Goal: Communication & Community: Answer question/provide support

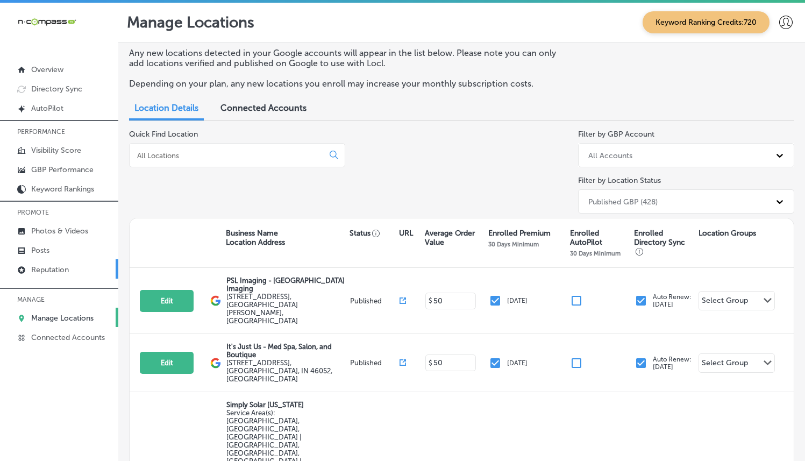
click at [68, 275] on link "Reputation" at bounding box center [59, 268] width 118 height 19
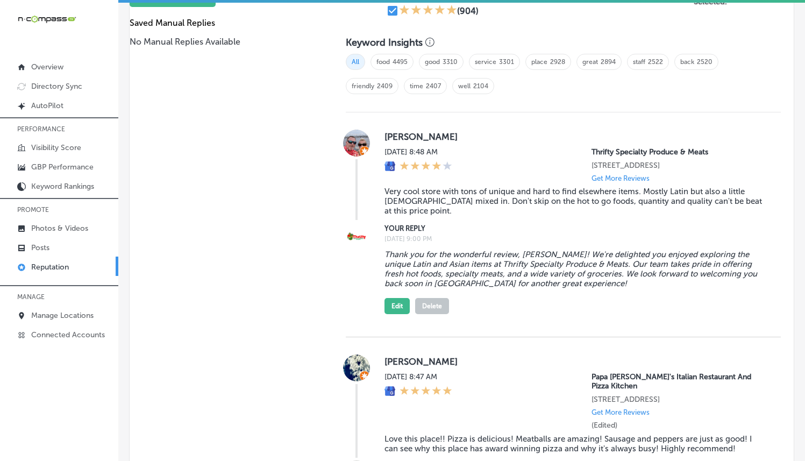
scroll to position [588, 0]
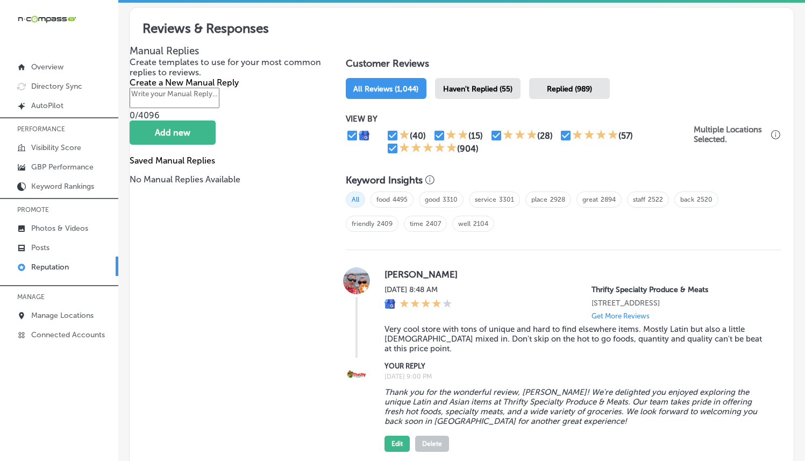
click at [474, 80] on div "Haven't Replied (55)" at bounding box center [478, 88] width 86 height 21
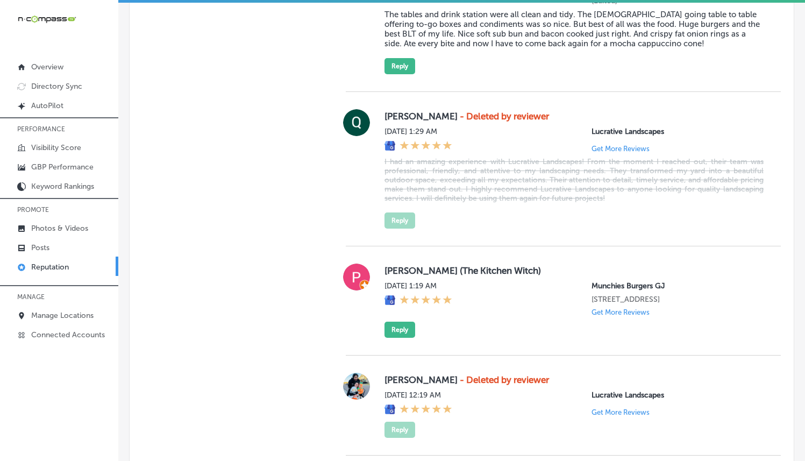
scroll to position [3203, 0]
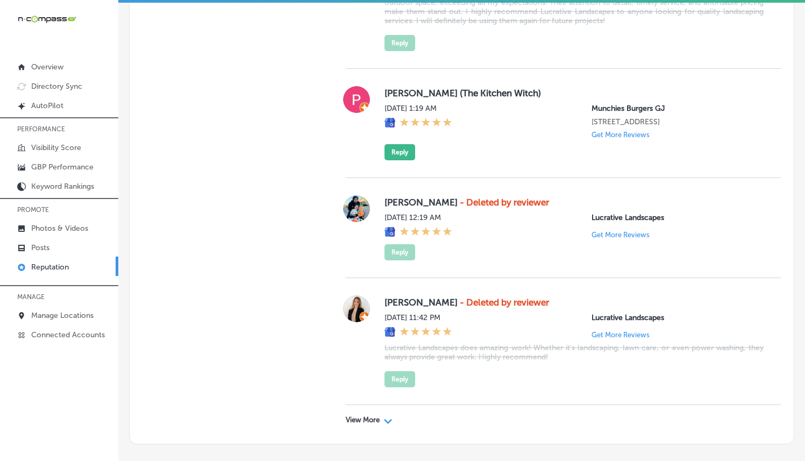
click at [352, 416] on p "View More" at bounding box center [363, 420] width 34 height 9
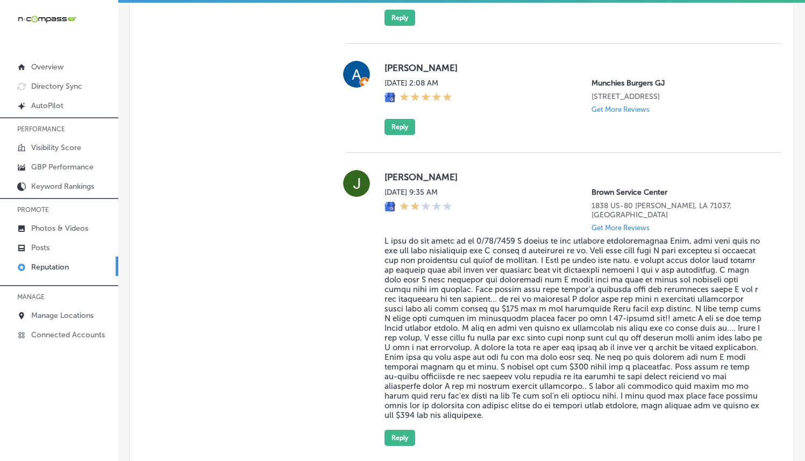
scroll to position [4310, 0]
click at [396, 429] on button "Reply" at bounding box center [400, 437] width 31 height 16
type textarea "x"
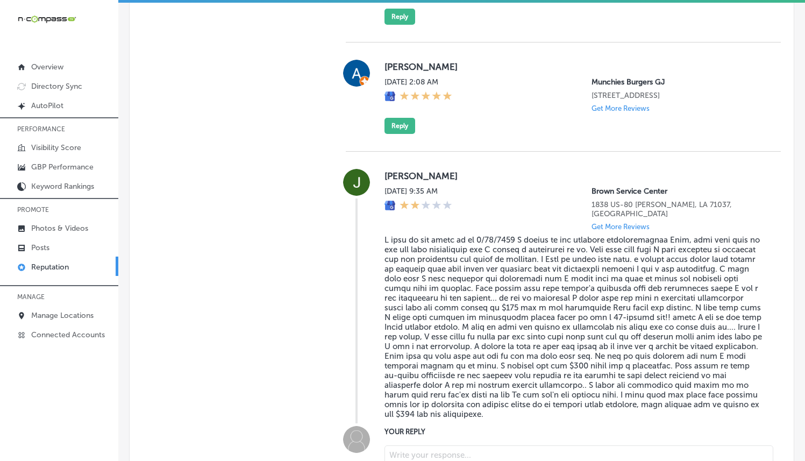
paste textarea "Hi [PERSON_NAME], thank you for sharing your experience, and we apologize for a…"
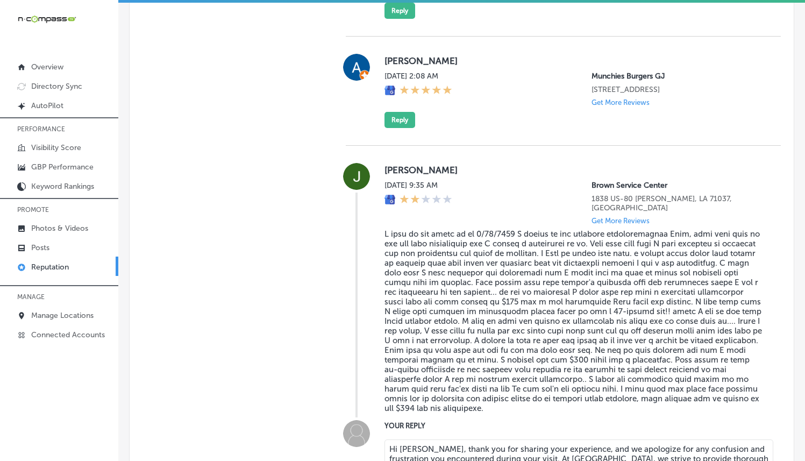
type textarea "Hi [PERSON_NAME], thank you for sharing your experience, and we apologize for a…"
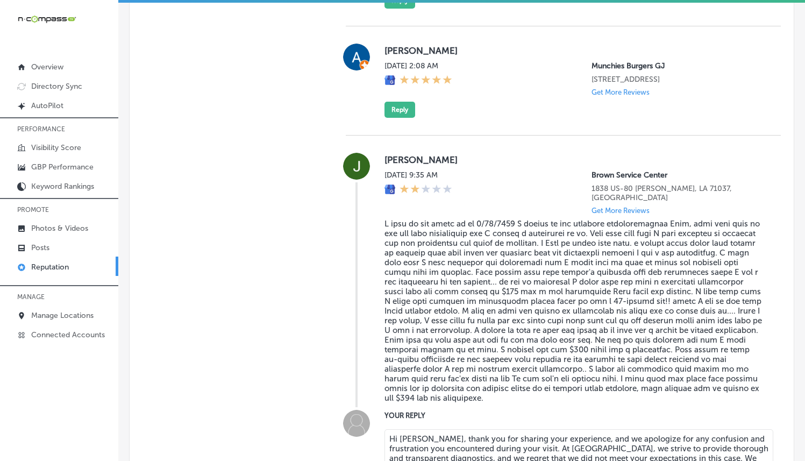
scroll to position [4528, 0]
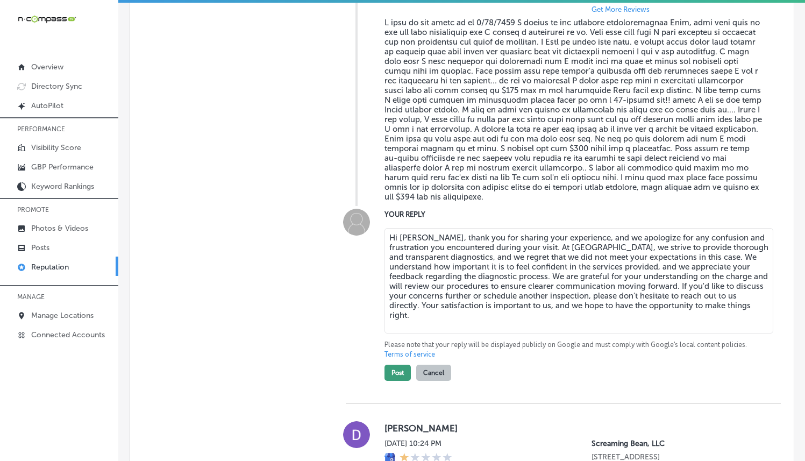
click at [395, 365] on button "Post" at bounding box center [398, 373] width 26 height 16
type textarea "x"
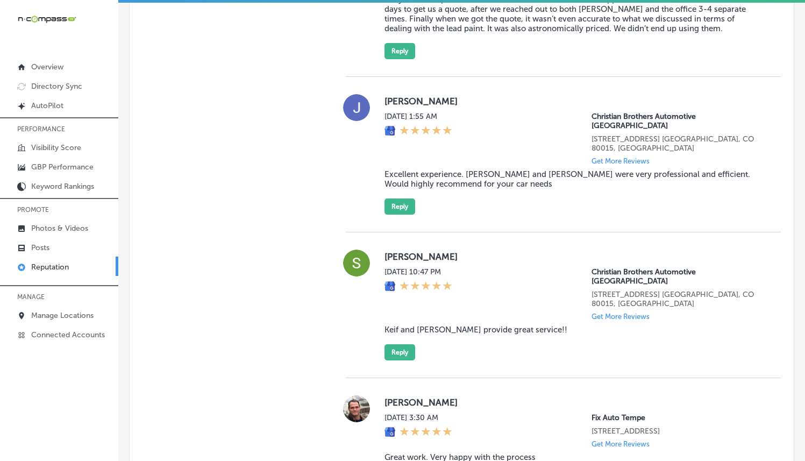
scroll to position [1211, 0]
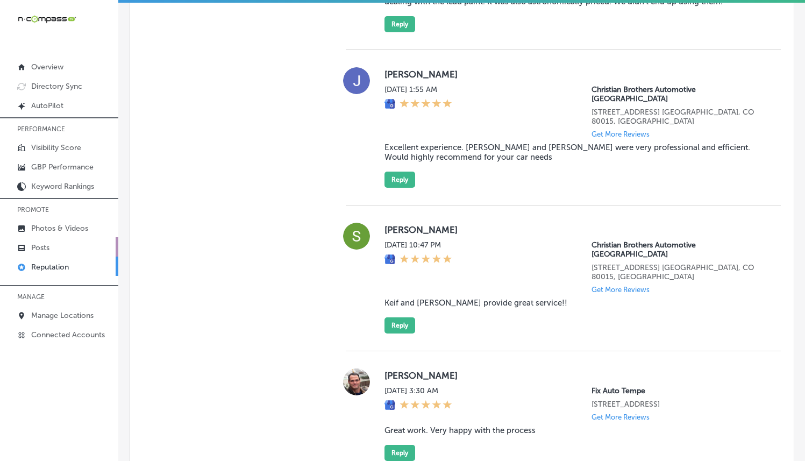
click at [51, 243] on link "Posts" at bounding box center [59, 246] width 118 height 19
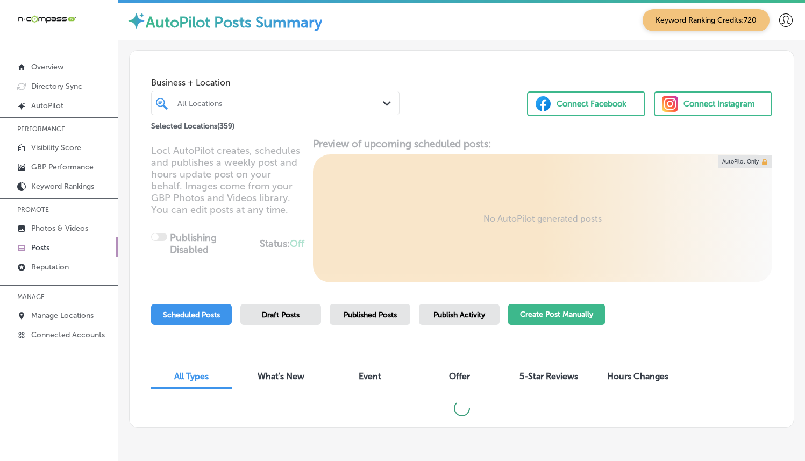
click at [555, 307] on button "Create Post Manually" at bounding box center [556, 314] width 97 height 21
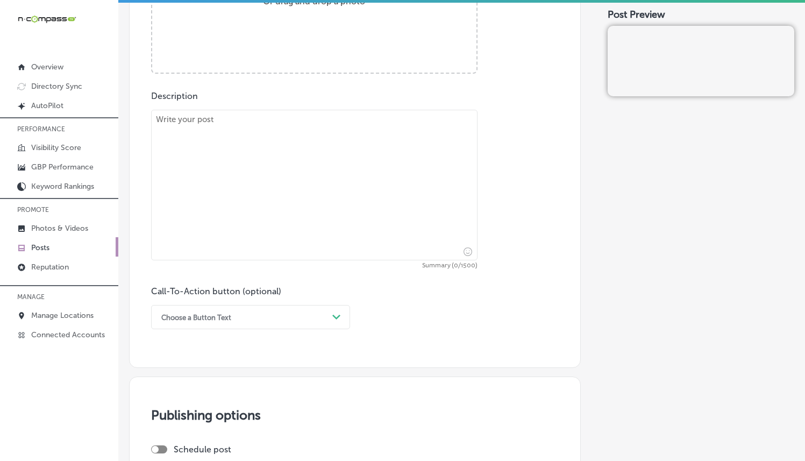
click at [330, 314] on div "Path Created with Sketch." at bounding box center [336, 317] width 17 height 17
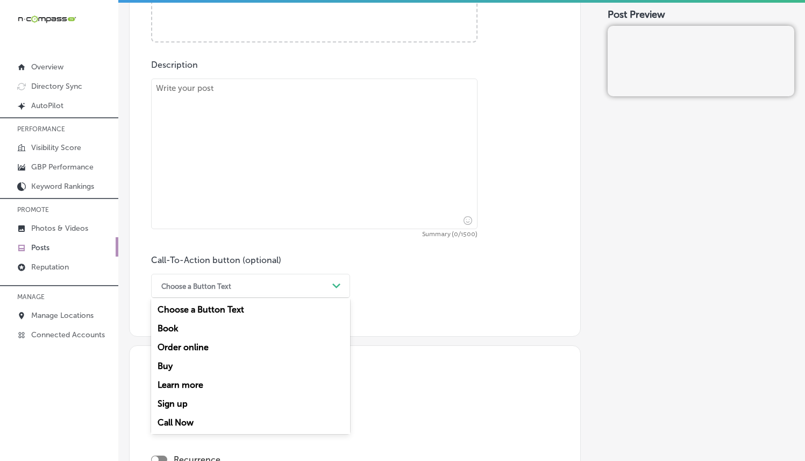
scroll to position [564, 0]
